Goal: Task Accomplishment & Management: Complete application form

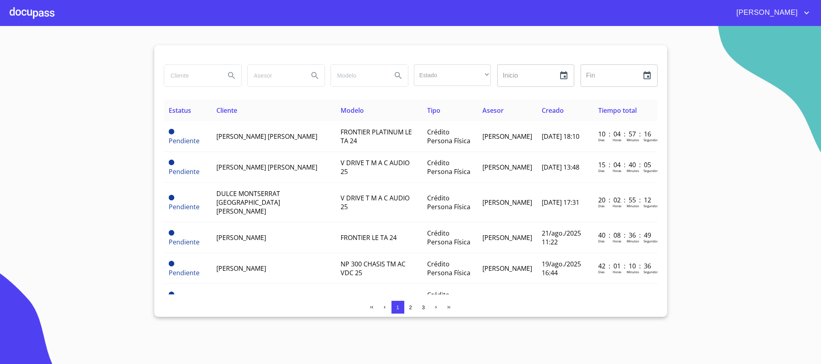
click at [204, 79] on input "search" at bounding box center [191, 76] width 54 height 22
type input "[PERSON_NAME]"
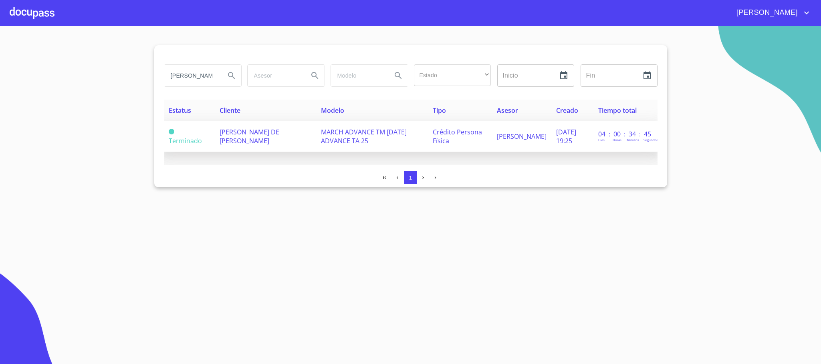
click at [245, 135] on span "[PERSON_NAME] DE [PERSON_NAME]" at bounding box center [249, 137] width 60 height 18
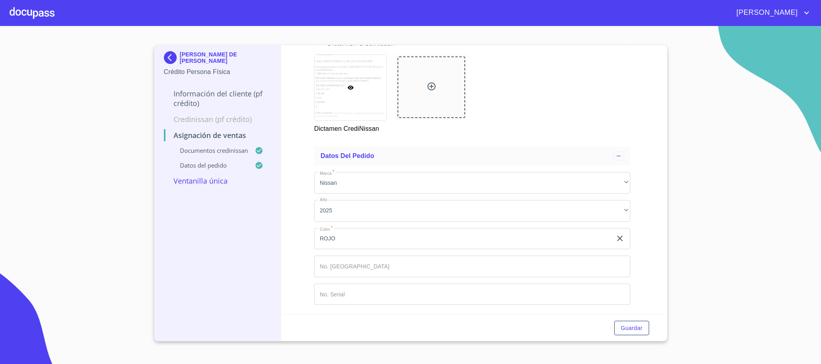
scroll to position [238, 0]
click at [197, 100] on p "Información del cliente (PF crédito)" at bounding box center [218, 98] width 108 height 19
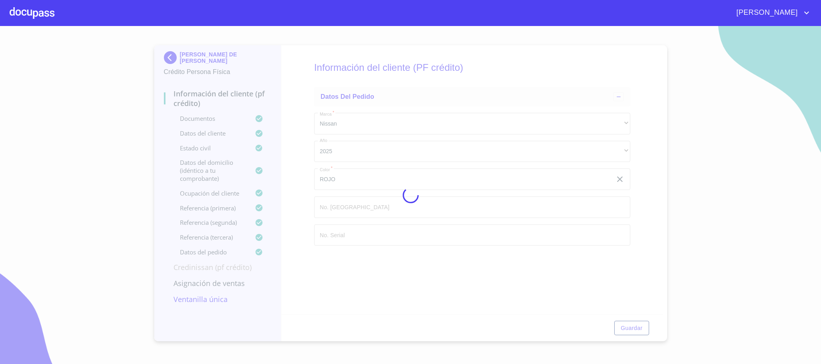
scroll to position [0, 0]
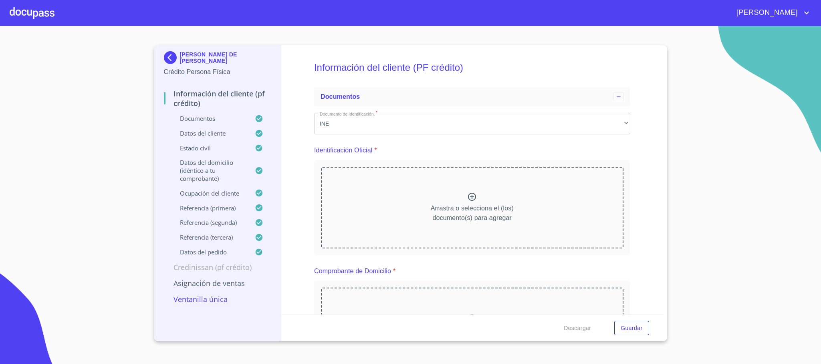
click at [197, 118] on p "Documentos" at bounding box center [209, 119] width 91 height 8
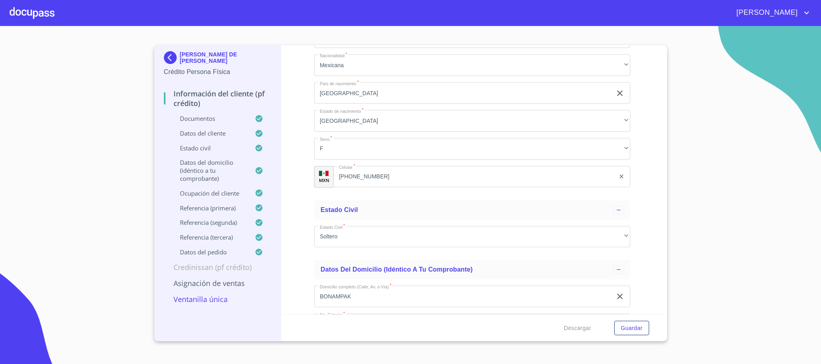
scroll to position [2463, 0]
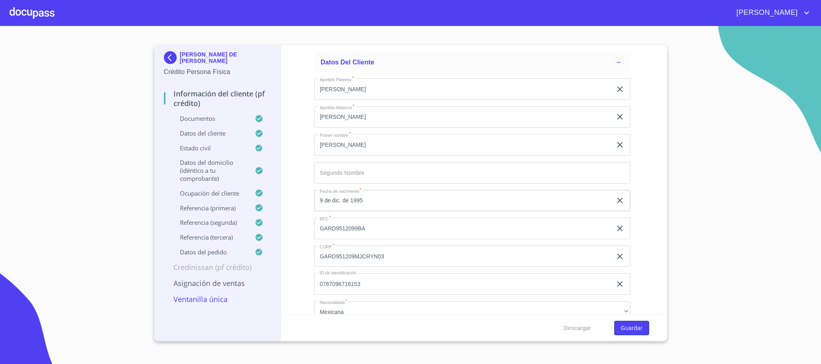
click at [636, 328] on span "Guardar" at bounding box center [631, 329] width 22 height 10
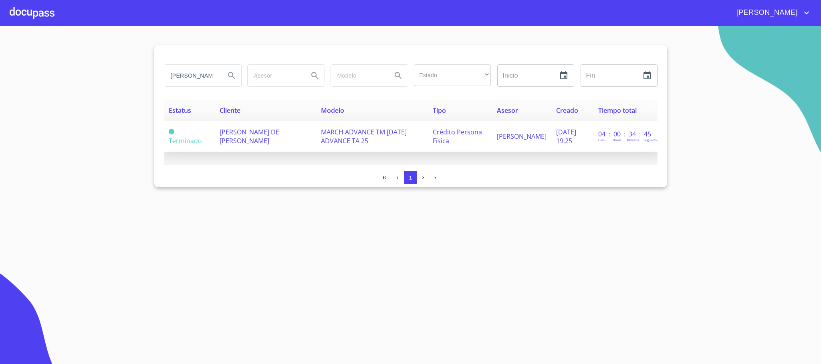
click at [273, 141] on span "[PERSON_NAME] DE [PERSON_NAME]" at bounding box center [249, 137] width 60 height 18
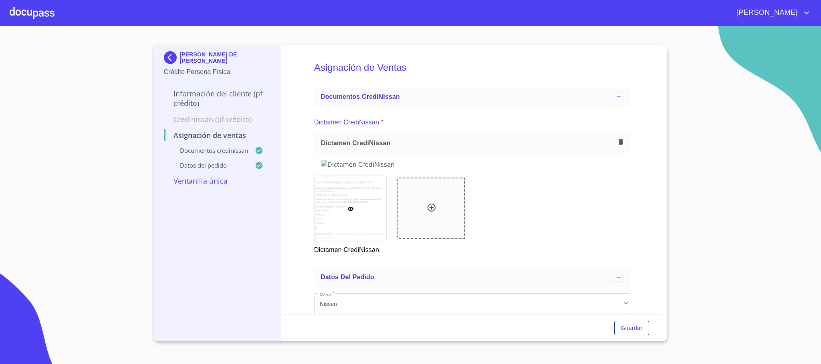
click at [207, 94] on p "Información del cliente (PF crédito)" at bounding box center [218, 98] width 108 height 19
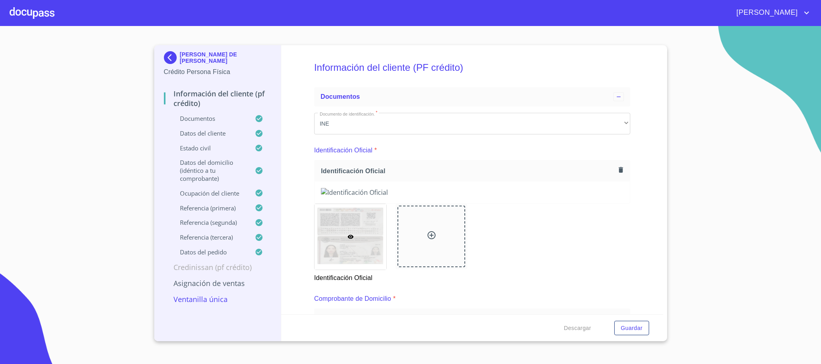
click at [203, 117] on p "Documentos" at bounding box center [209, 119] width 91 height 8
click at [187, 124] on div "Documentos" at bounding box center [218, 122] width 108 height 15
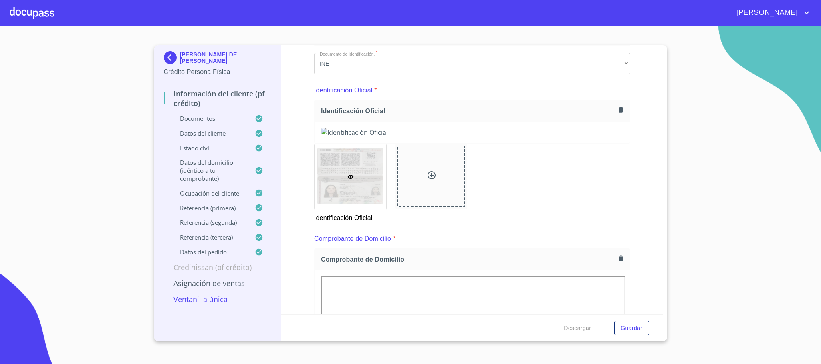
click at [184, 119] on p "Documentos" at bounding box center [209, 119] width 91 height 8
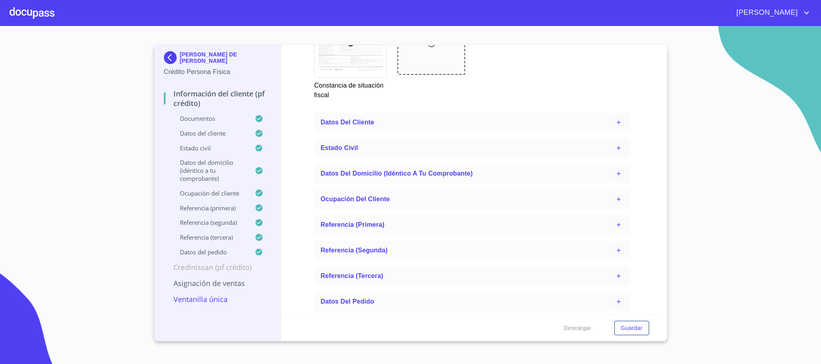
scroll to position [2797, 0]
